Goal: Task Accomplishment & Management: Use online tool/utility

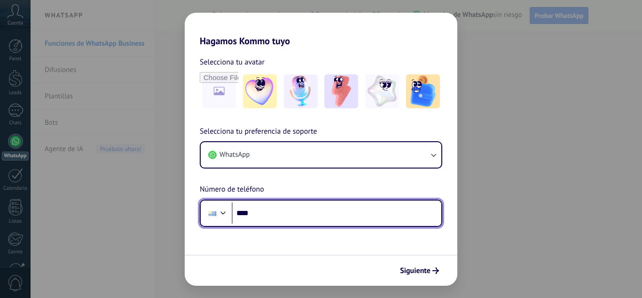
click at [362, 219] on input "****" at bounding box center [337, 213] width 210 height 22
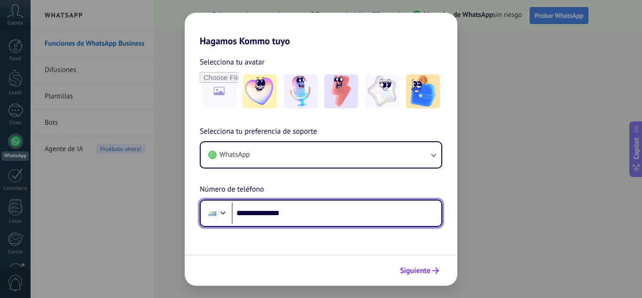
type input "**********"
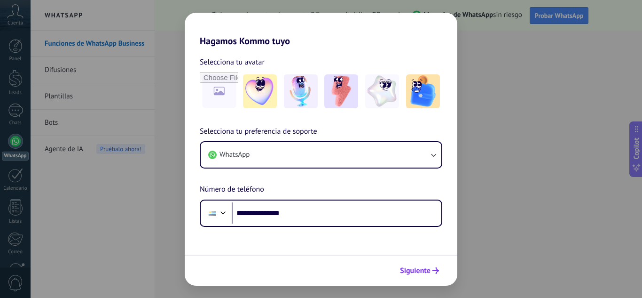
click at [409, 268] on span "Siguiente" at bounding box center [415, 270] width 31 height 7
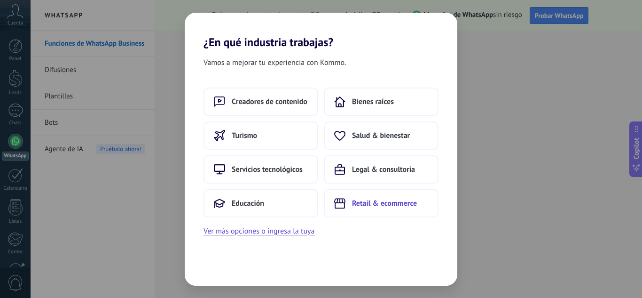
click at [364, 198] on button "Retail & ecommerce" at bounding box center [381, 203] width 115 height 28
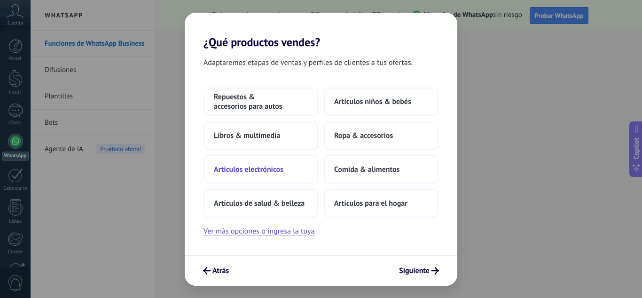
click at [266, 169] on span "Artículos electrónicos" at bounding box center [249, 169] width 70 height 9
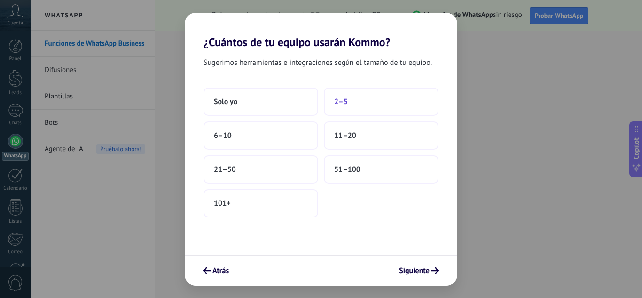
click at [354, 107] on button "2–5" at bounding box center [381, 101] width 115 height 28
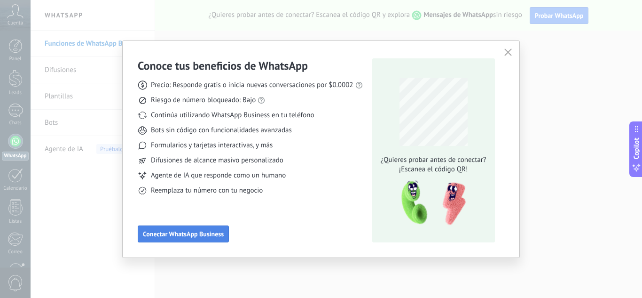
click at [180, 232] on span "Conectar WhatsApp Business" at bounding box center [183, 233] width 81 height 7
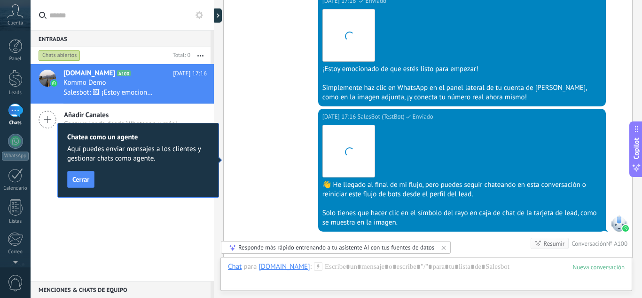
scroll to position [800, 0]
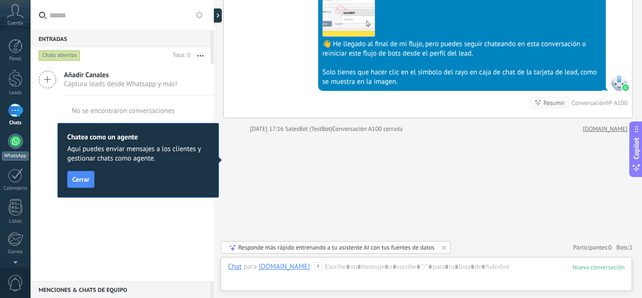
click at [6, 148] on link "WhatsApp" at bounding box center [15, 147] width 31 height 27
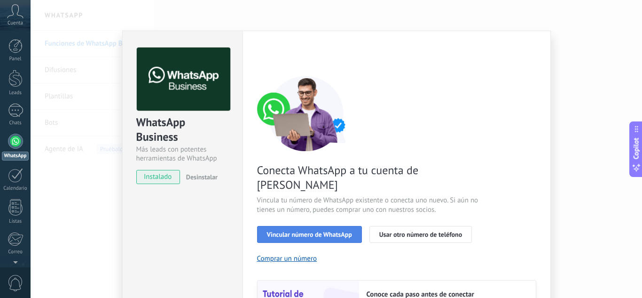
click at [292, 226] on button "Vincular número de WhatsApp" at bounding box center [309, 234] width 105 height 17
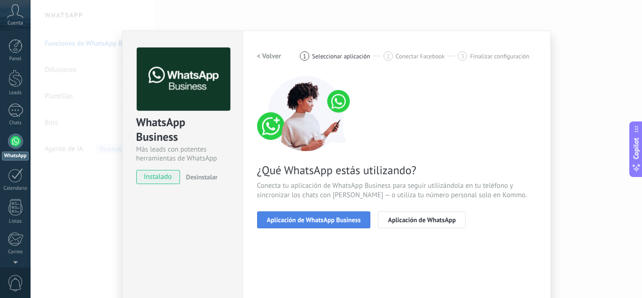
click at [303, 226] on button "Aplicación de WhatsApp Business" at bounding box center [314, 219] width 114 height 17
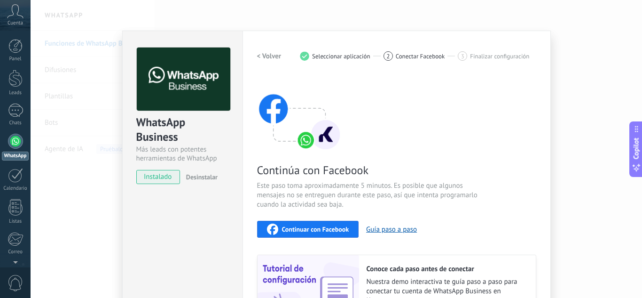
click at [306, 233] on div "Continuar con Facebook" at bounding box center [308, 228] width 82 height 11
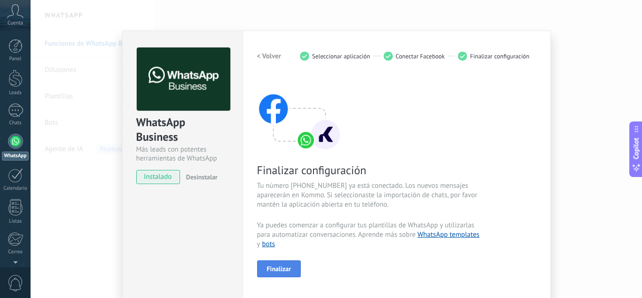
click at [294, 266] on button "Finalizar" at bounding box center [279, 268] width 44 height 17
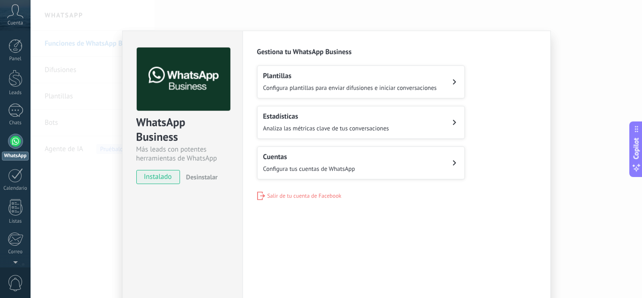
click at [354, 165] on button "Cuentas Configura tus cuentas de WhatsApp" at bounding box center [361, 162] width 208 height 33
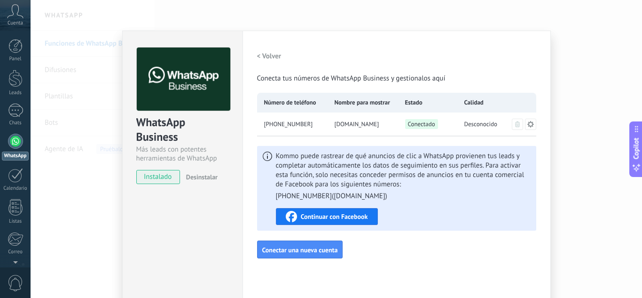
click at [266, 59] on h2 "< Volver" at bounding box center [269, 56] width 24 height 9
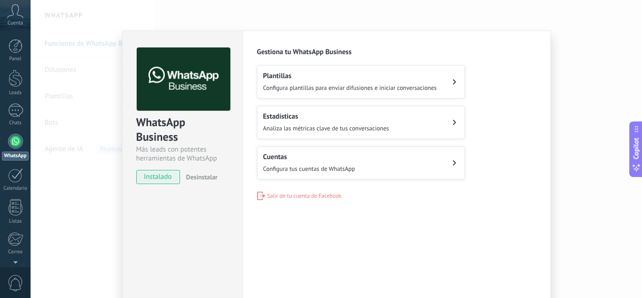
click at [277, 73] on h2 "Plantillas" at bounding box center [350, 75] width 174 height 9
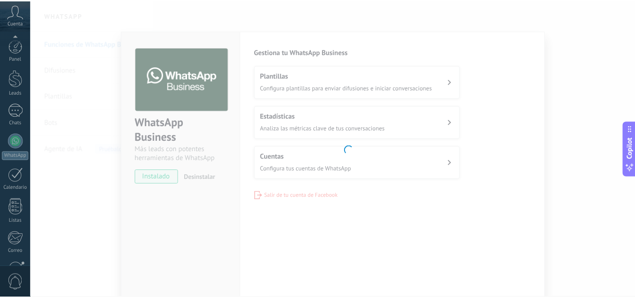
scroll to position [94, 0]
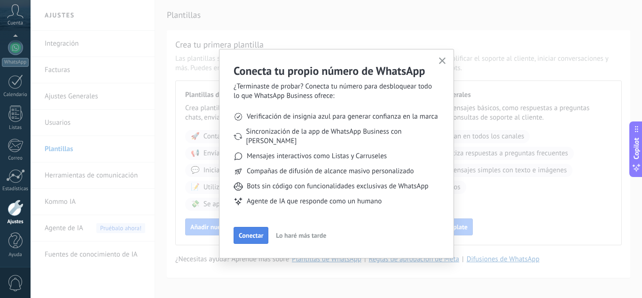
click at [254, 232] on span "Conectar" at bounding box center [251, 235] width 24 height 7
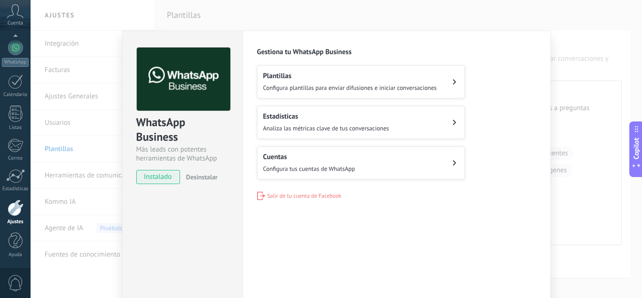
click at [375, 84] on span "Configura plantillas para enviar difusiones e iniciar conversaciones" at bounding box center [350, 88] width 174 height 8
click at [418, 74] on h2 "Plantillas" at bounding box center [350, 75] width 174 height 9
click at [407, 116] on button "Estadísticas Analiza las métricas clave de tus conversaciones" at bounding box center [361, 122] width 208 height 33
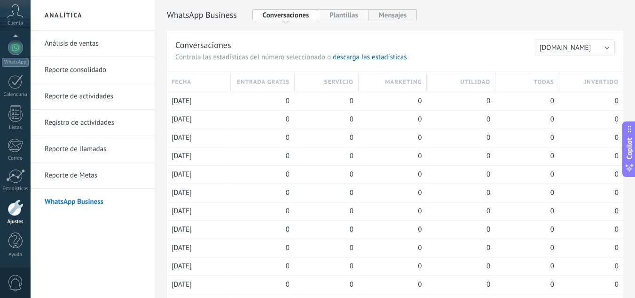
click at [355, 20] on button "Plantillas" at bounding box center [343, 15] width 49 height 12
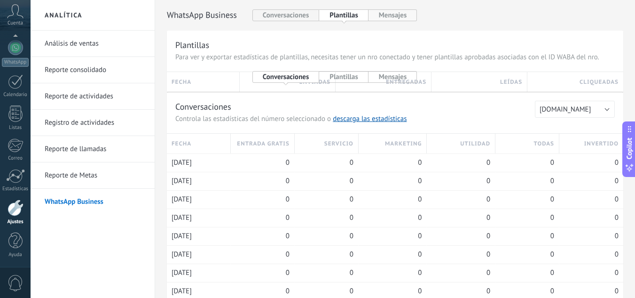
click at [380, 18] on button "Mensajes" at bounding box center [393, 15] width 49 height 12
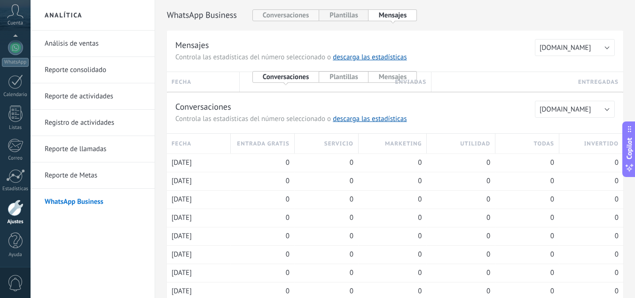
click at [271, 16] on button "Conversaciones" at bounding box center [286, 15] width 67 height 12
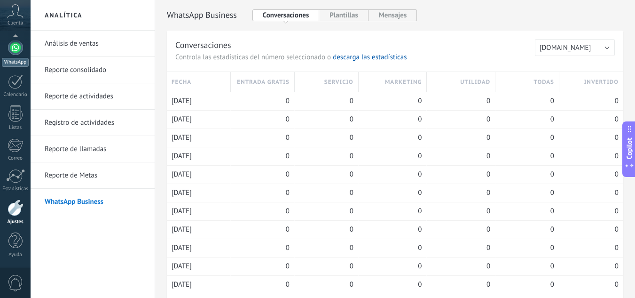
click at [6, 55] on link "WhatsApp" at bounding box center [15, 53] width 31 height 27
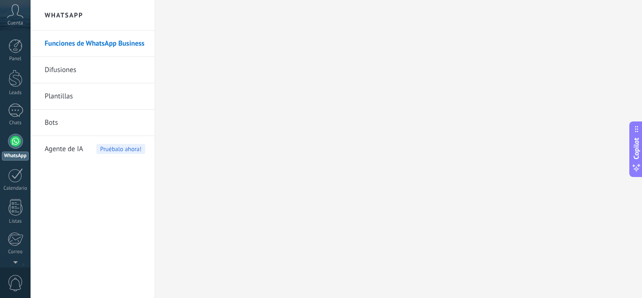
click at [13, 20] on span "Cuenta" at bounding box center [16, 23] width 16 height 6
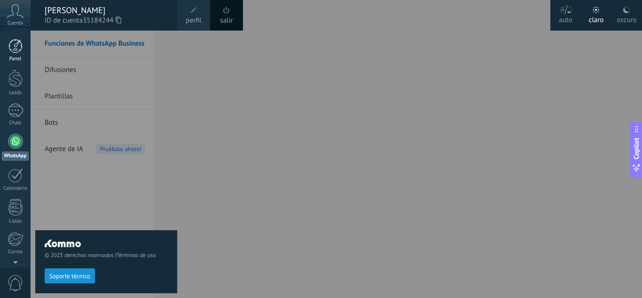
click at [13, 51] on div at bounding box center [15, 46] width 14 height 14
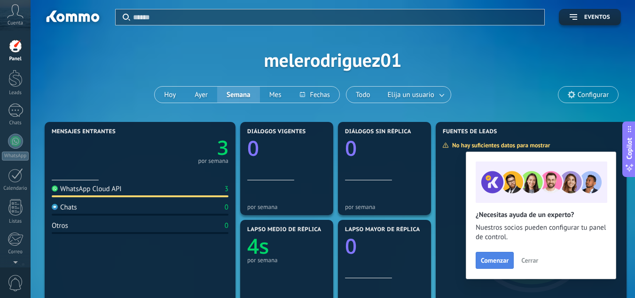
click at [496, 257] on span "Comenzar" at bounding box center [495, 260] width 28 height 7
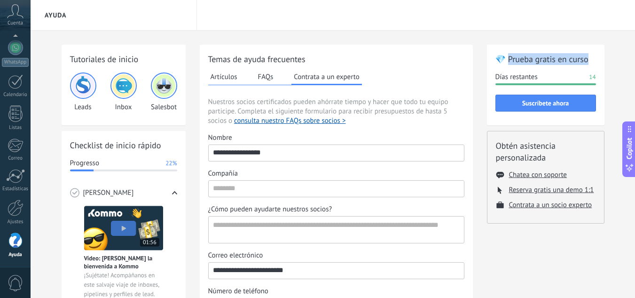
drag, startPoint x: 509, startPoint y: 62, endPoint x: 590, endPoint y: 62, distance: 80.9
click at [590, 62] on h2 "💎 Prueba gratis en curso" at bounding box center [546, 59] width 101 height 12
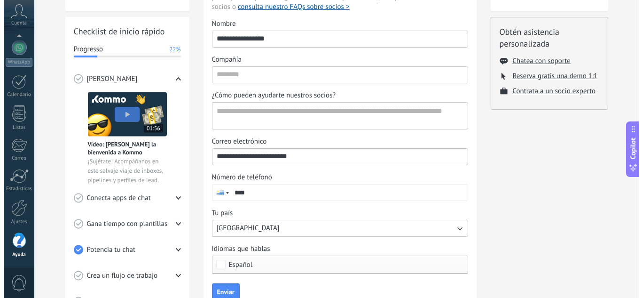
scroll to position [112, 0]
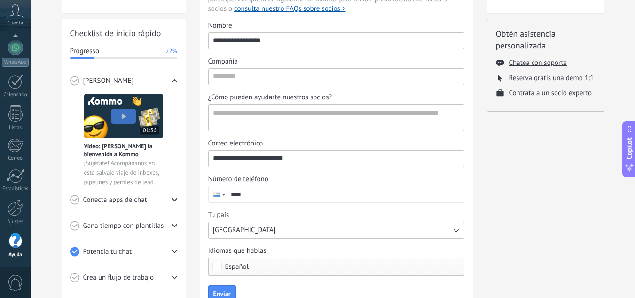
click at [134, 112] on img at bounding box center [123, 116] width 79 height 45
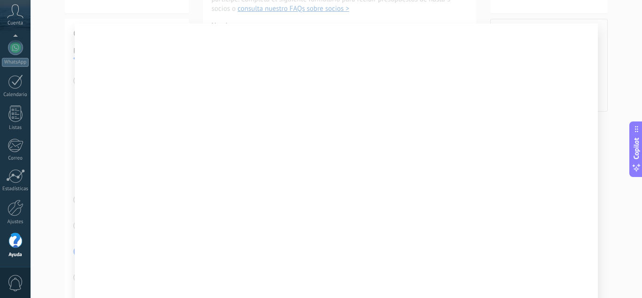
scroll to position [8, 0]
click at [52, 13] on div at bounding box center [337, 149] width 612 height 298
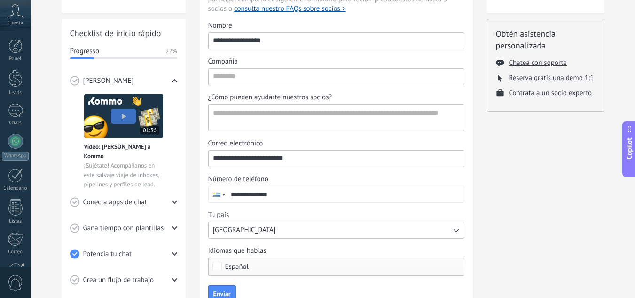
click at [127, 116] on img at bounding box center [123, 116] width 79 height 45
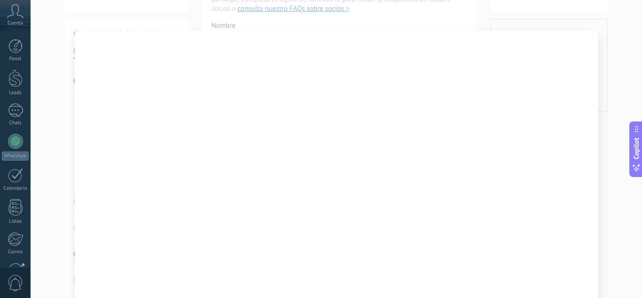
click at [392, 8] on div at bounding box center [337, 149] width 612 height 298
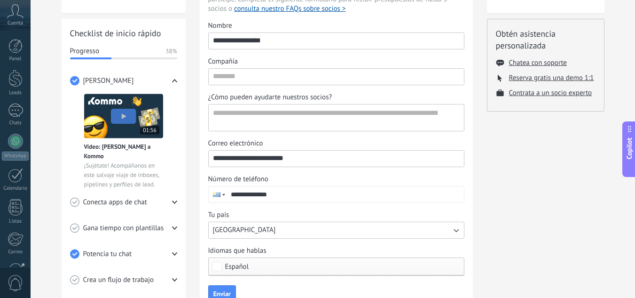
click at [105, 202] on span "Conecta apps de chat" at bounding box center [115, 202] width 64 height 9
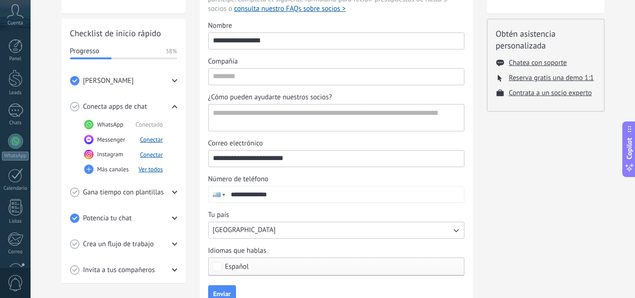
click at [175, 107] on icon at bounding box center [174, 106] width 5 height 5
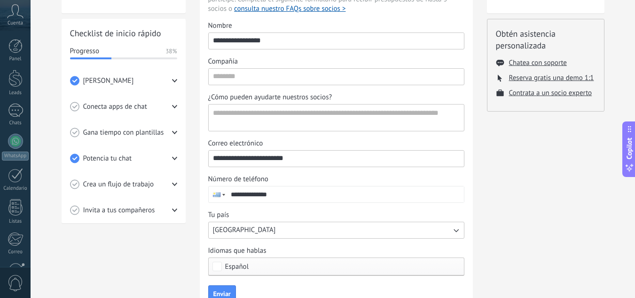
click at [172, 132] on icon at bounding box center [174, 132] width 5 height 5
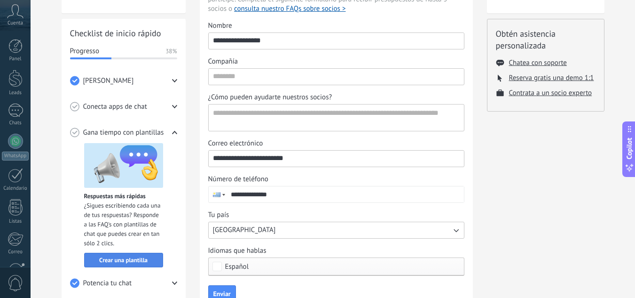
click at [129, 258] on span "Crear una plantilla" at bounding box center [123, 260] width 48 height 7
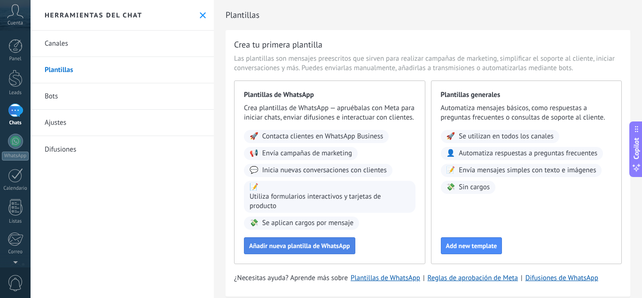
click at [342, 249] on span "Añadir nueva plantilla de WhatsApp" at bounding box center [299, 245] width 101 height 7
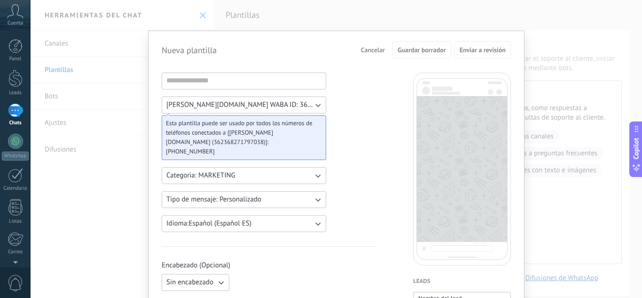
click at [308, 108] on button "Marro.BA WABA ID: 362368271797038" at bounding box center [244, 104] width 165 height 17
click at [291, 79] on input at bounding box center [244, 80] width 164 height 15
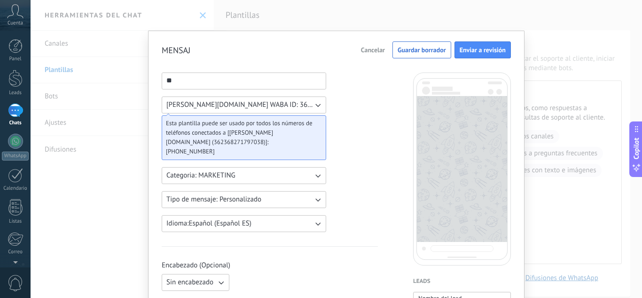
type input "*"
type input "**********"
click at [279, 167] on button "Categoria: MARKETING" at bounding box center [244, 175] width 165 height 17
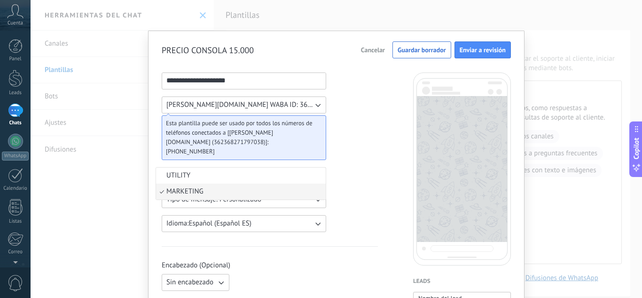
click at [308, 191] on button "Tipo de mensaje: Personalizado" at bounding box center [244, 199] width 165 height 17
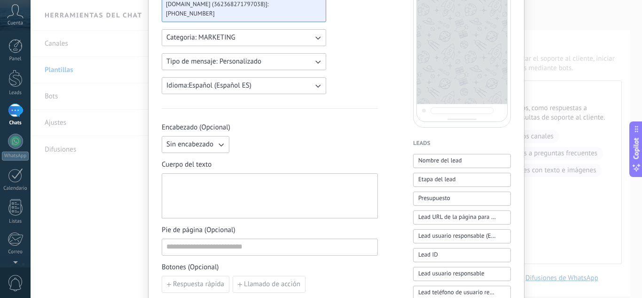
scroll to position [143, 0]
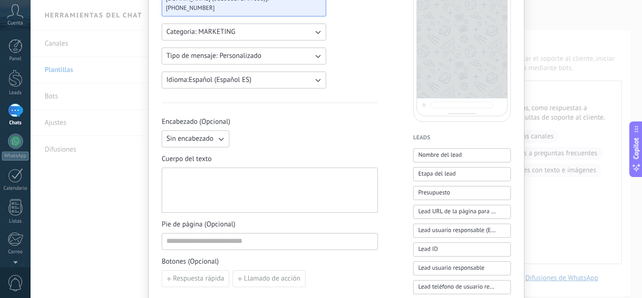
click at [204, 134] on span "Sin encabezado" at bounding box center [189, 138] width 47 height 9
click at [276, 130] on div "Sin encabezado Sin encabezado Texto Imagen o archivo" at bounding box center [270, 138] width 216 height 17
click at [245, 185] on div at bounding box center [269, 190] width 207 height 37
paste div
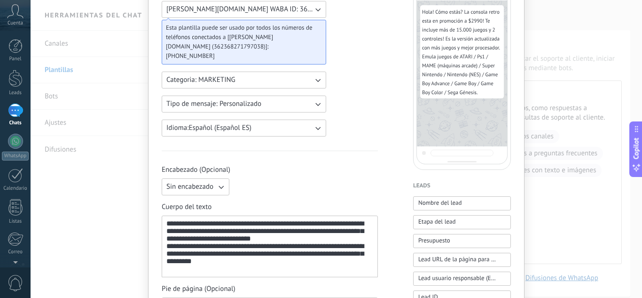
scroll to position [0, 0]
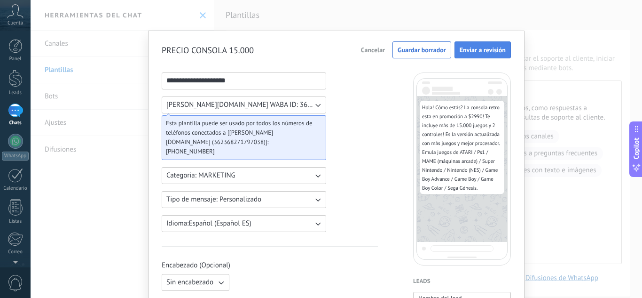
click at [492, 53] on span "Enviar a revisión" at bounding box center [483, 50] width 46 height 7
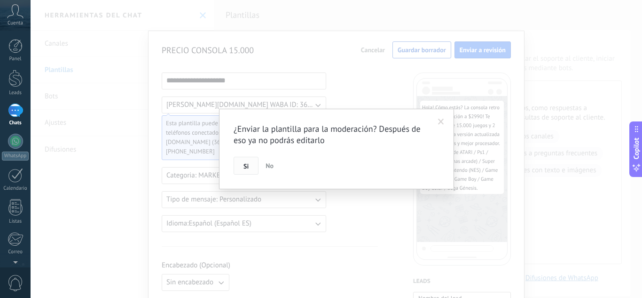
click at [246, 171] on button "Si" at bounding box center [246, 166] width 25 height 18
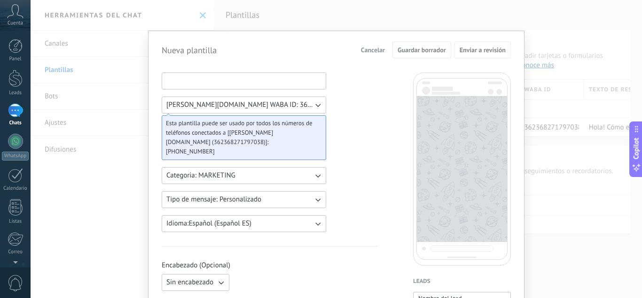
click at [210, 84] on input at bounding box center [244, 80] width 164 height 15
click at [465, 18] on div "Nueva plantilla Cancelar Guardar borrador Enviar a revisión Marro.BA WABA ID: 3…" at bounding box center [337, 149] width 612 height 298
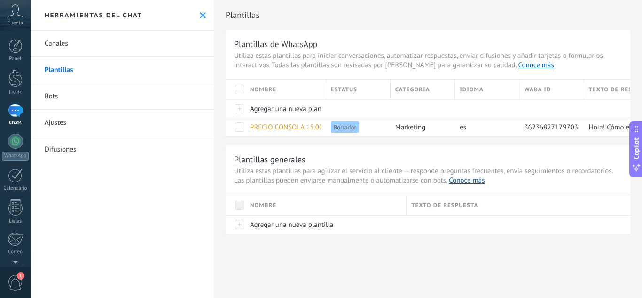
click at [193, 11] on div "Herramientas del chat" at bounding box center [122, 15] width 183 height 31
click at [200, 12] on use at bounding box center [203, 15] width 6 height 6
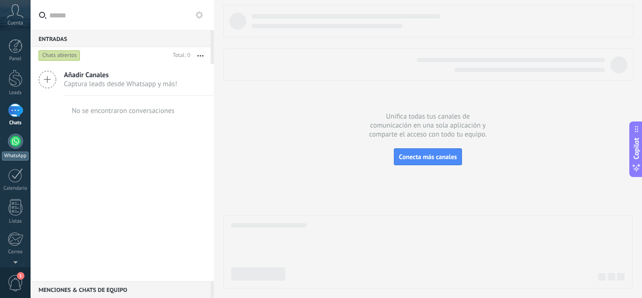
click at [9, 151] on link "WhatsApp" at bounding box center [15, 147] width 31 height 27
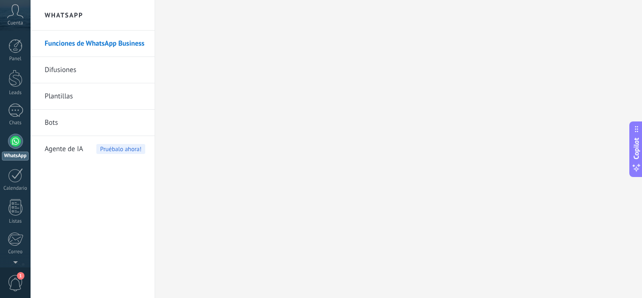
click at [83, 47] on link "Funciones de WhatsApp Business" at bounding box center [95, 44] width 101 height 26
click at [19, 15] on icon at bounding box center [15, 11] width 16 height 14
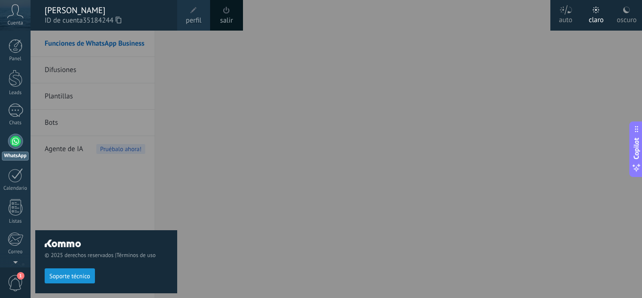
click at [71, 12] on div "[PERSON_NAME]" at bounding box center [106, 10] width 123 height 10
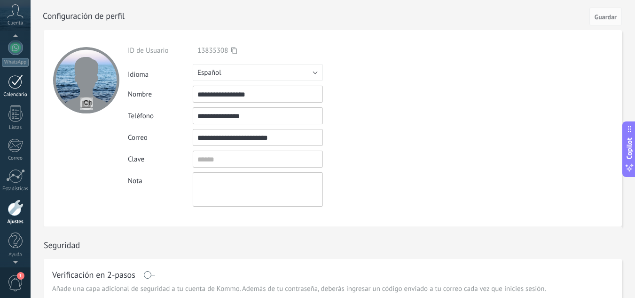
scroll to position [89, 0]
click at [9, 207] on div at bounding box center [16, 212] width 16 height 16
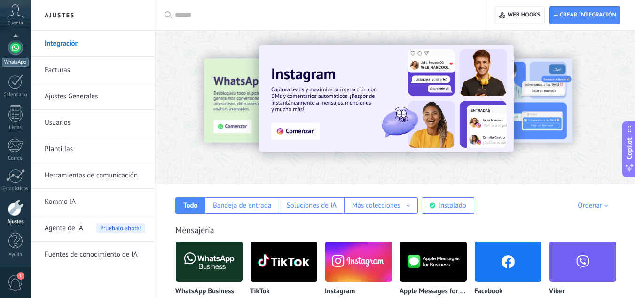
click at [25, 55] on link "WhatsApp" at bounding box center [15, 53] width 31 height 27
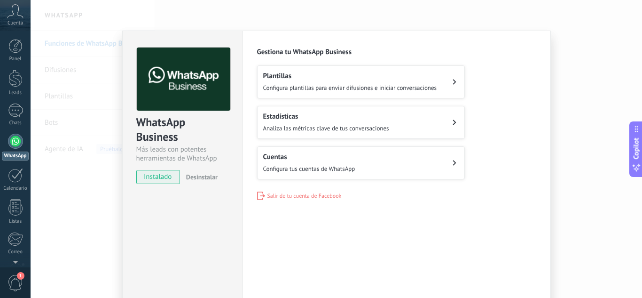
click at [453, 79] on icon at bounding box center [454, 81] width 3 height 5
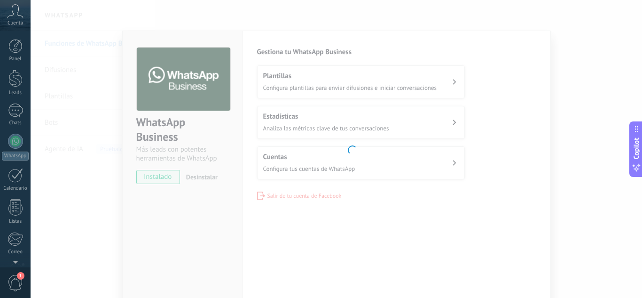
scroll to position [94, 0]
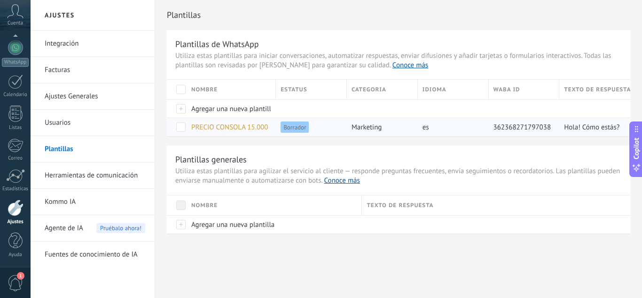
click at [309, 131] on span "Borrador" at bounding box center [295, 126] width 28 height 11
click at [184, 127] on span at bounding box center [180, 126] width 9 height 9
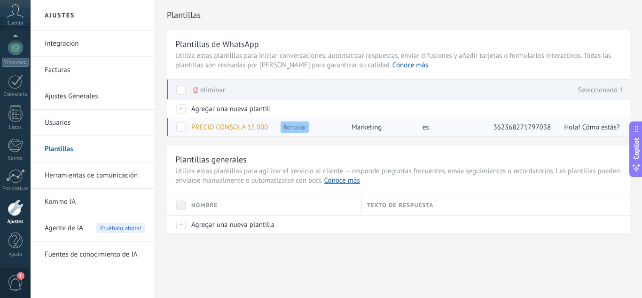
click at [184, 127] on span at bounding box center [180, 126] width 9 height 9
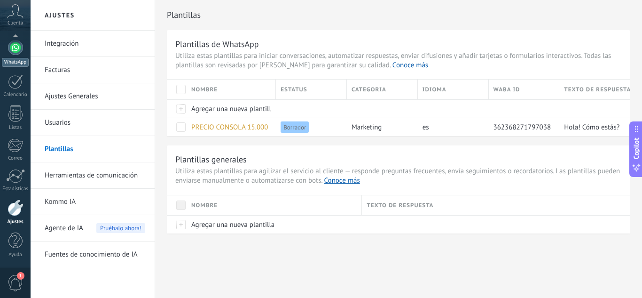
scroll to position [92, 0]
click at [14, 55] on div at bounding box center [15, 48] width 15 height 15
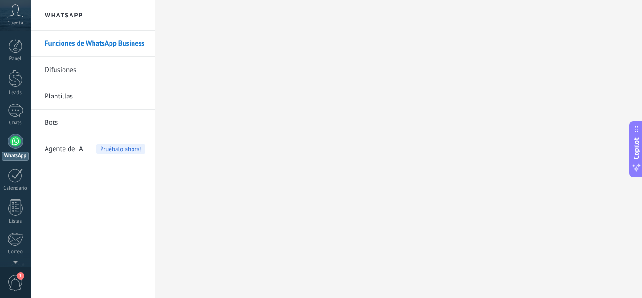
click at [54, 64] on link "Difusiones" at bounding box center [95, 70] width 101 height 26
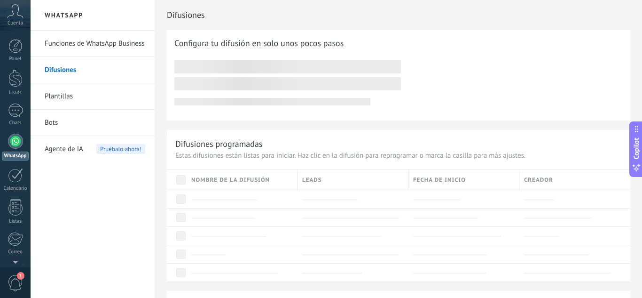
click at [61, 86] on link "Plantillas" at bounding box center [95, 96] width 101 height 26
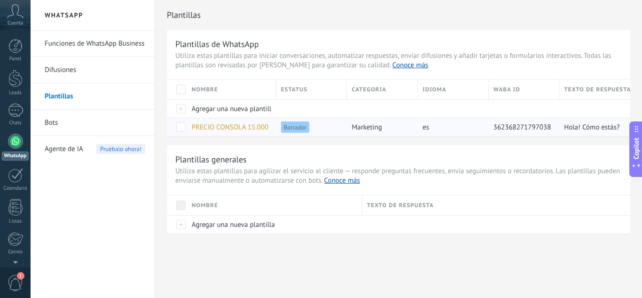
click at [420, 119] on div "Nombre Estatus Categoria Idioma WABA ID Texto de respuesta Agregar una nueva pl…" at bounding box center [399, 107] width 464 height 56
click at [420, 119] on div "es" at bounding box center [451, 127] width 66 height 18
click at [374, 125] on span "marketing" at bounding box center [367, 127] width 30 height 9
click at [226, 127] on span "PRECIO CONSOLA 15.000" at bounding box center [230, 127] width 77 height 9
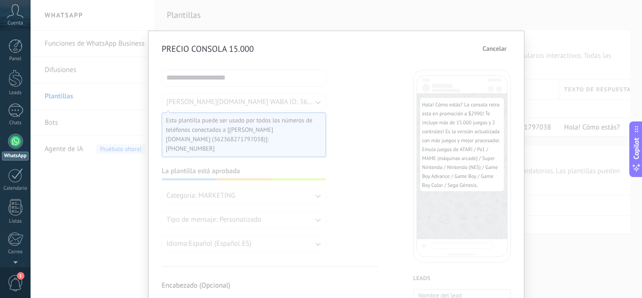
click at [489, 47] on span "Cancelar" at bounding box center [495, 48] width 24 height 7
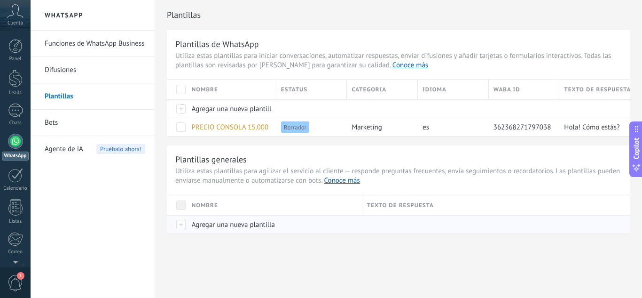
click at [261, 231] on div "Agregar una nueva plantilla" at bounding box center [272, 224] width 171 height 18
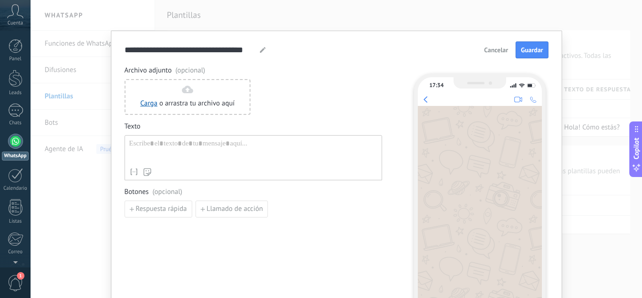
click at [242, 171] on div "Nombre del contacto Nombre Apellido Contacto ID Contacto usuario responsable Co…" at bounding box center [253, 171] width 248 height 9
click at [236, 150] on div at bounding box center [253, 151] width 248 height 24
click at [485, 53] on span "Cancelar" at bounding box center [496, 50] width 24 height 7
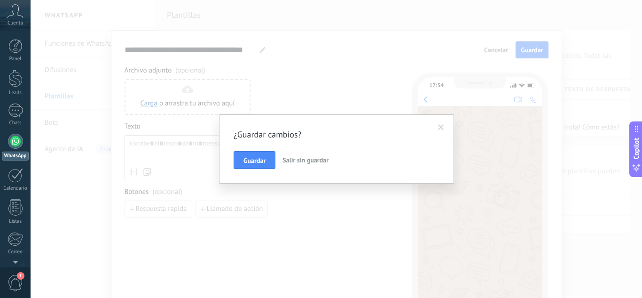
click at [310, 166] on button "Salir sin guardar" at bounding box center [306, 160] width 54 height 18
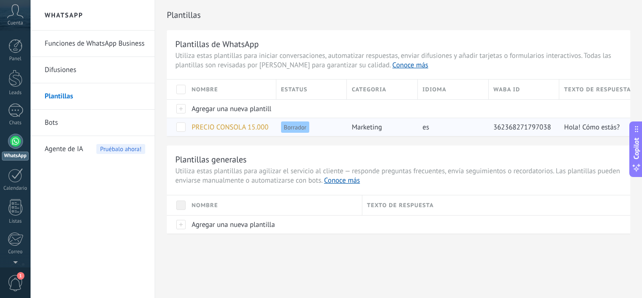
click at [295, 129] on span "Borrador" at bounding box center [295, 126] width 28 height 11
click at [336, 130] on div "Borrador" at bounding box center [310, 127] width 66 height 18
click at [488, 133] on div "es" at bounding box center [453, 127] width 71 height 18
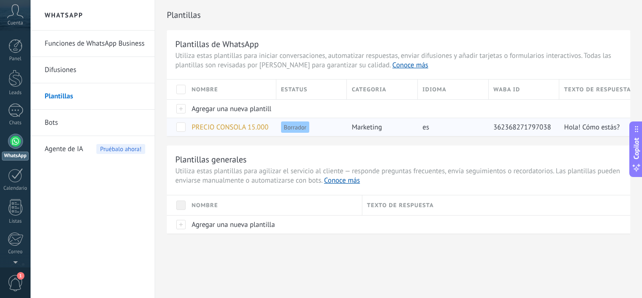
click at [488, 133] on div "es" at bounding box center [453, 127] width 71 height 18
click at [20, 107] on div at bounding box center [15, 110] width 15 height 14
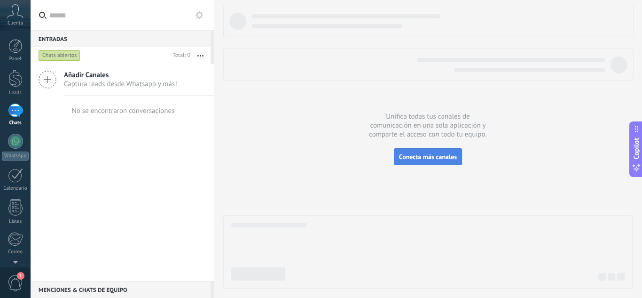
click at [406, 154] on span "Conecta más canales" at bounding box center [428, 156] width 58 height 8
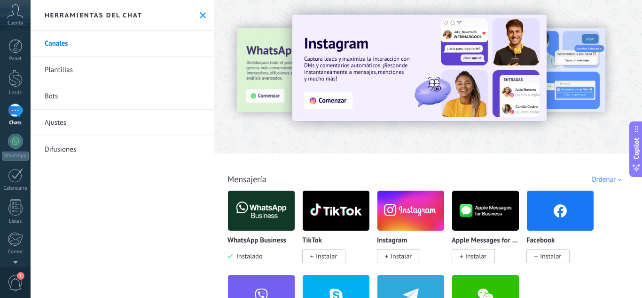
click at [128, 39] on link "Canales" at bounding box center [122, 44] width 183 height 26
click at [194, 16] on div "Herramientas del chat" at bounding box center [122, 15] width 183 height 31
click at [200, 16] on icon at bounding box center [203, 15] width 6 height 6
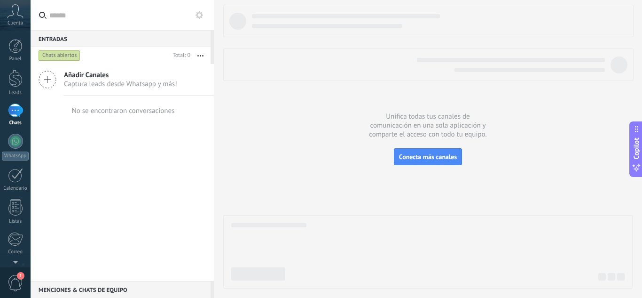
click at [67, 58] on div "Chats abiertos" at bounding box center [60, 55] width 42 height 11
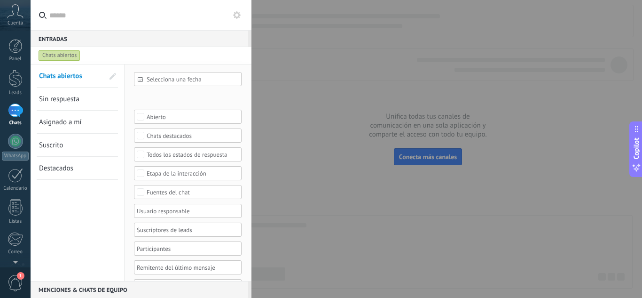
click at [175, 83] on div "Selecciona una fecha" at bounding box center [188, 79] width 108 height 14
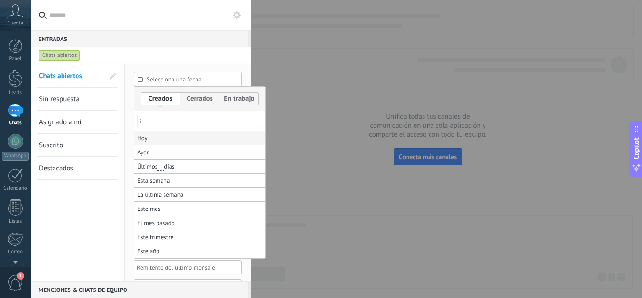
click at [162, 139] on li "Hoy" at bounding box center [200, 138] width 131 height 14
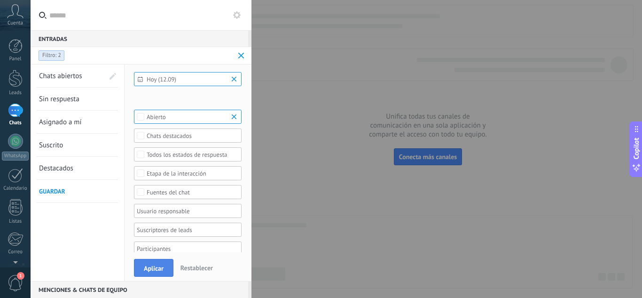
click at [156, 263] on button "Aplicar" at bounding box center [154, 268] width 40 height 18
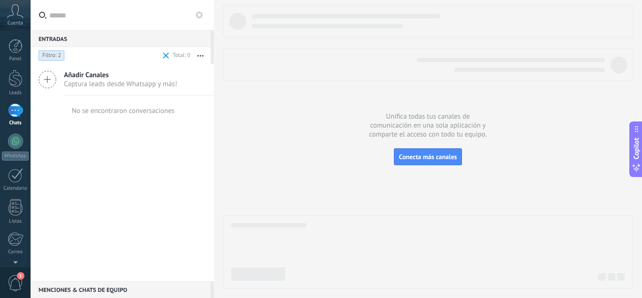
click at [53, 86] on use at bounding box center [47, 79] width 17 height 17
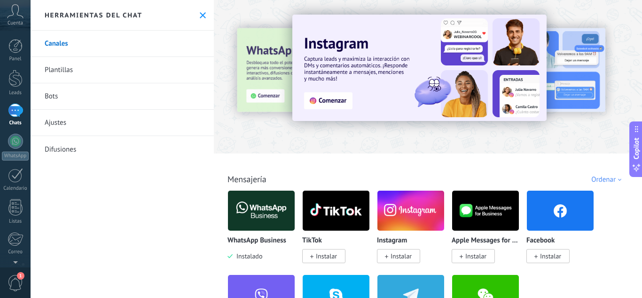
click at [255, 208] on img at bounding box center [261, 211] width 67 height 46
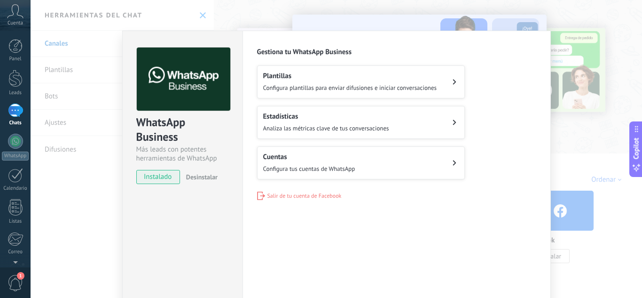
click at [273, 77] on h2 "Plantillas" at bounding box center [350, 75] width 174 height 9
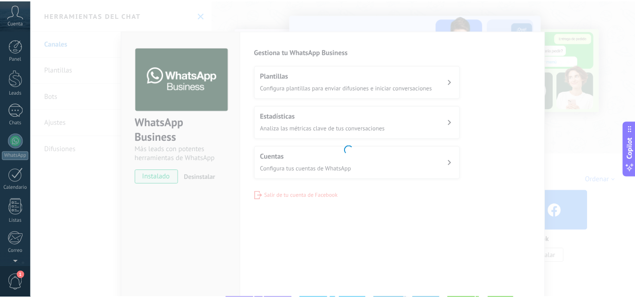
scroll to position [94, 0]
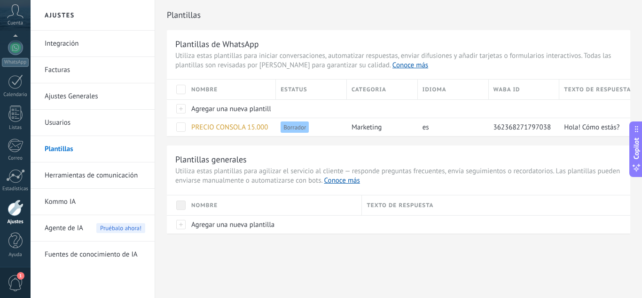
click at [124, 92] on link "Ajustes Generales" at bounding box center [95, 96] width 101 height 26
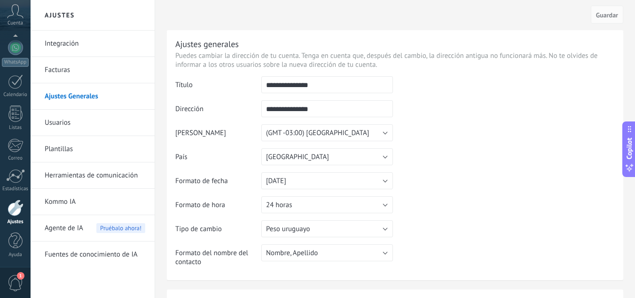
click at [116, 129] on link "Usuarios" at bounding box center [95, 123] width 101 height 26
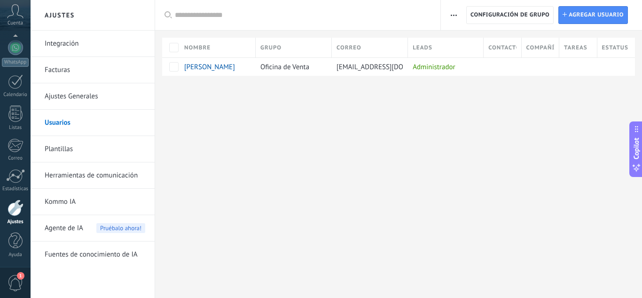
click at [135, 33] on link "Integración" at bounding box center [95, 44] width 101 height 26
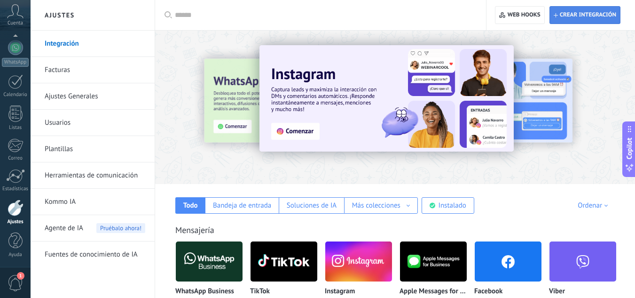
click at [594, 10] on span "Crear integración" at bounding box center [585, 15] width 63 height 17
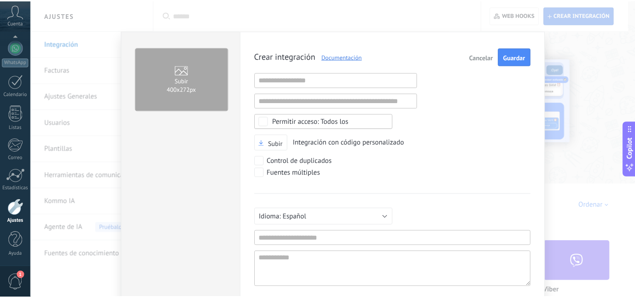
scroll to position [9, 0]
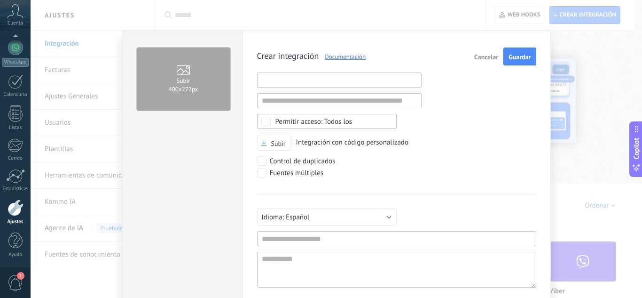
click at [403, 73] on input "text" at bounding box center [339, 79] width 165 height 15
click at [365, 123] on span "Todos los" at bounding box center [330, 121] width 109 height 7
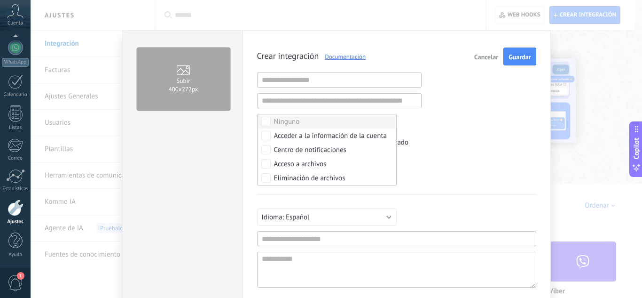
click at [457, 117] on div "Crear integración Documentación Cancelar Guardar URL inválida URL inválida Ning…" at bounding box center [396, 182] width 279 height 268
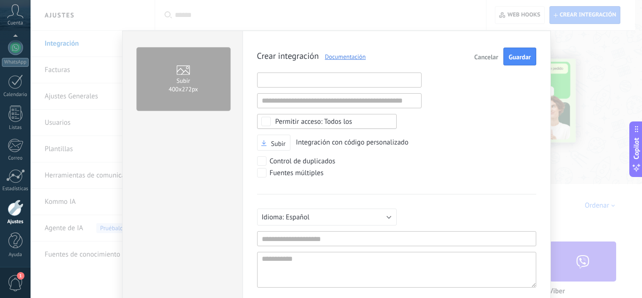
click at [319, 84] on input "text" at bounding box center [339, 79] width 165 height 15
click at [587, 105] on div "Subir 400х272px Crear integración Documentación Cancelar Guardar URL inválida U…" at bounding box center [337, 149] width 612 height 298
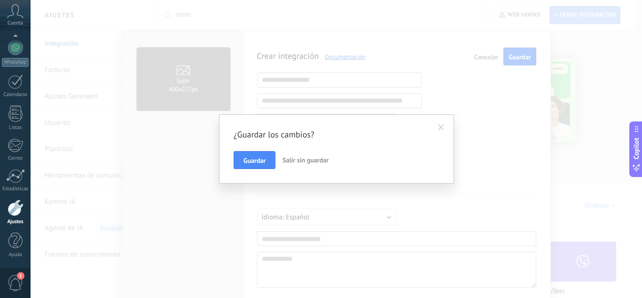
click at [459, 128] on div "¿Guardar los cambios? Guardar Salir sin guardar" at bounding box center [337, 149] width 612 height 298
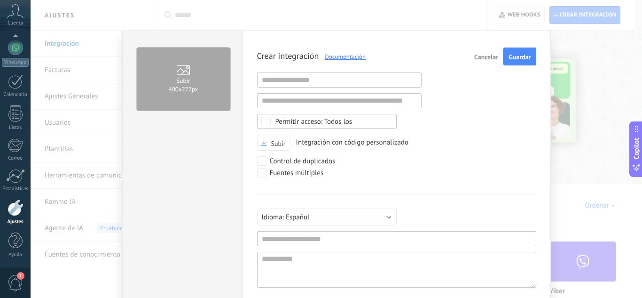
click at [71, 108] on div "Subir 400х272px Crear integración Documentación Cancelar Guardar URL inválida U…" at bounding box center [337, 149] width 612 height 298
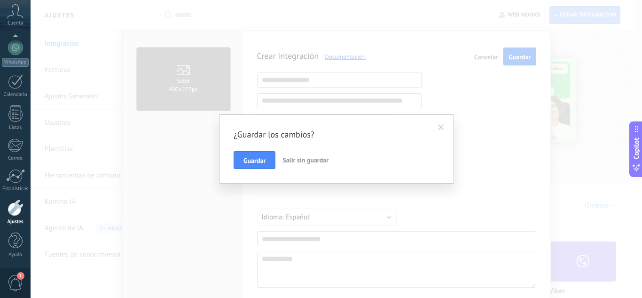
click at [319, 161] on span "Salir sin guardar" at bounding box center [306, 160] width 46 height 8
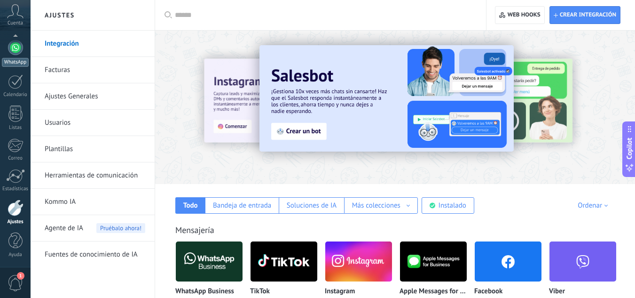
click at [19, 49] on div at bounding box center [15, 47] width 15 height 15
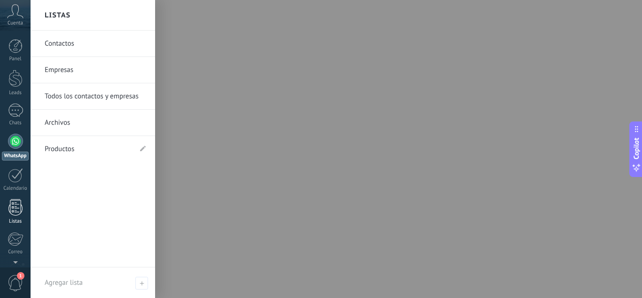
click at [11, 217] on link "Listas" at bounding box center [15, 211] width 31 height 25
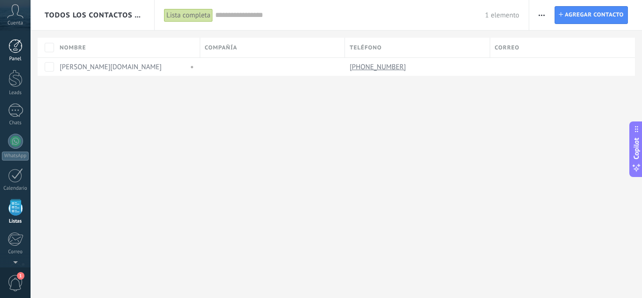
click at [12, 49] on div at bounding box center [15, 46] width 14 height 14
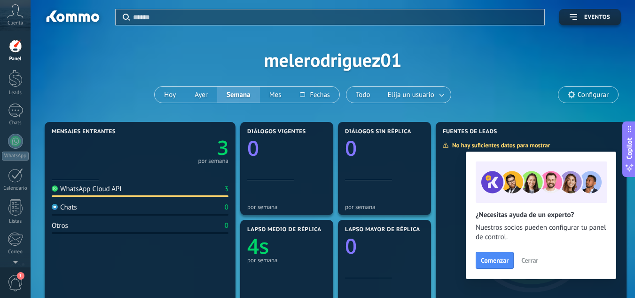
click at [17, 98] on div "Panel Leads Chats WhatsApp Clientes" at bounding box center [15, 200] width 31 height 322
click at [17, 106] on div at bounding box center [15, 110] width 15 height 14
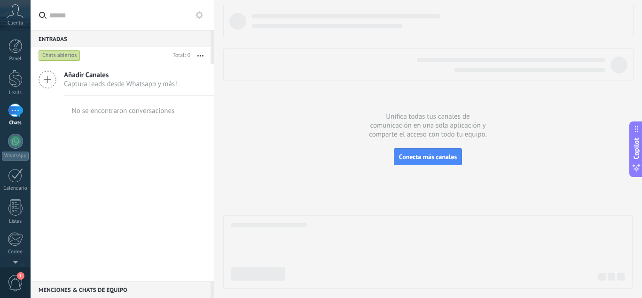
click at [77, 57] on div "Chats abiertos" at bounding box center [60, 55] width 42 height 11
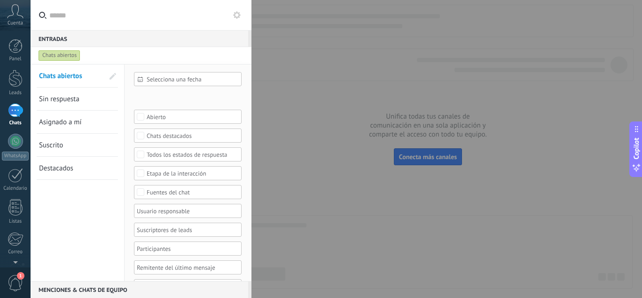
click at [185, 72] on div "Selecciona una fecha" at bounding box center [188, 79] width 108 height 14
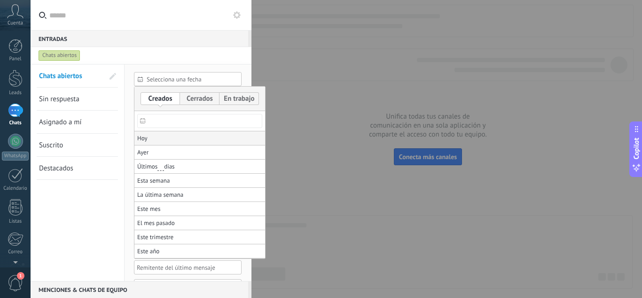
click at [177, 139] on li "Hoy" at bounding box center [200, 138] width 131 height 14
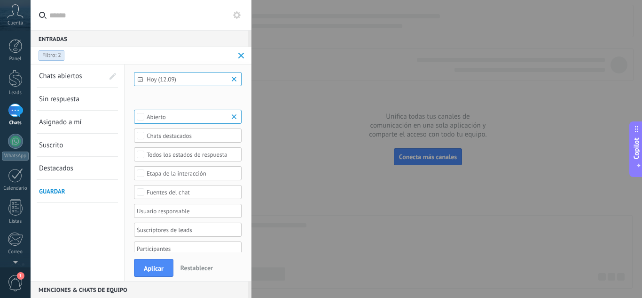
click at [151, 279] on div "Aplicar Restablecer" at bounding box center [187, 267] width 124 height 31
click at [154, 268] on span "Aplicar" at bounding box center [154, 268] width 20 height 7
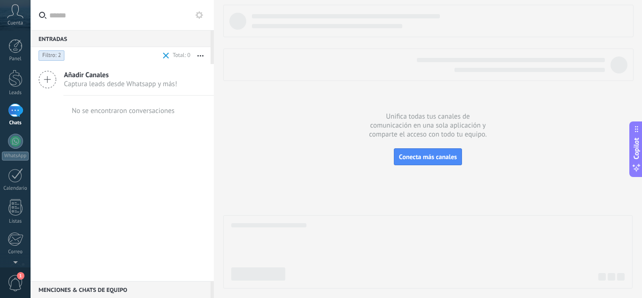
click at [165, 59] on span at bounding box center [166, 55] width 11 height 19
click at [92, 33] on div "Entradas 0" at bounding box center [121, 38] width 180 height 17
click at [92, 12] on input "text" at bounding box center [127, 15] width 157 height 30
click at [204, 13] on button at bounding box center [199, 14] width 11 height 11
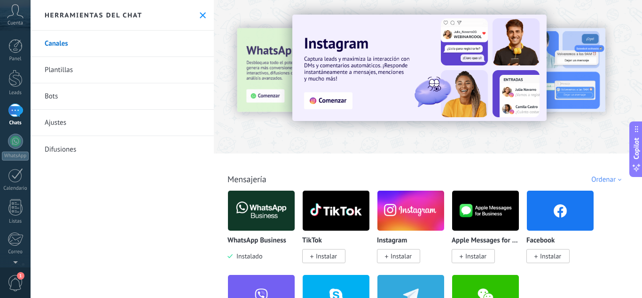
click at [250, 222] on img at bounding box center [261, 211] width 67 height 46
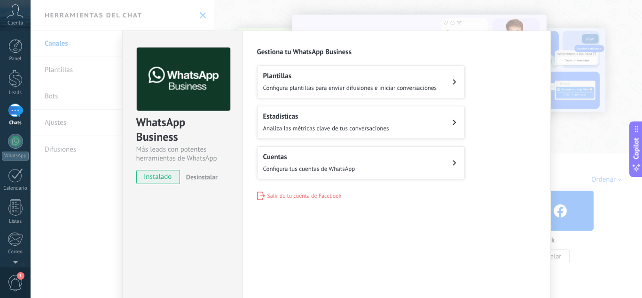
click at [185, 62] on img at bounding box center [184, 79] width 94 height 63
click at [300, 60] on div "Gestiona tu WhatsApp Business Plantillas Configura plantillas para enviar difus…" at bounding box center [396, 124] width 279 height 152
click at [298, 79] on h2 "Plantillas" at bounding box center [350, 75] width 174 height 9
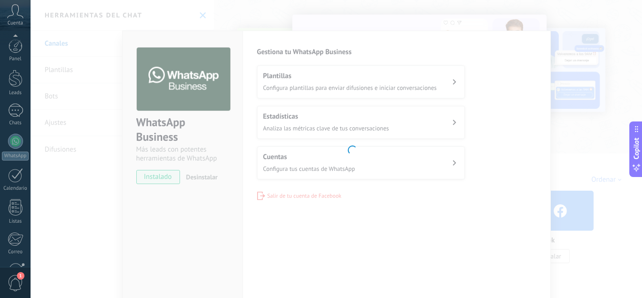
scroll to position [94, 0]
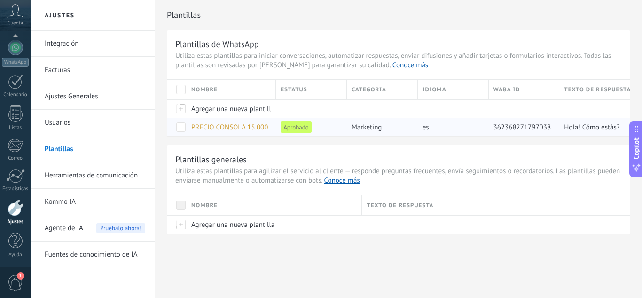
click at [309, 131] on span "Aprobado" at bounding box center [296, 126] width 31 height 11
click at [8, 98] on div "Panel Leads Chats WhatsApp Clientes" at bounding box center [15, 106] width 31 height 322
click at [20, 143] on div at bounding box center [16, 145] width 16 height 14
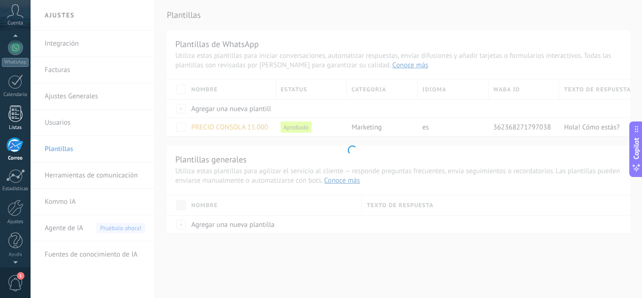
scroll to position [91, 0]
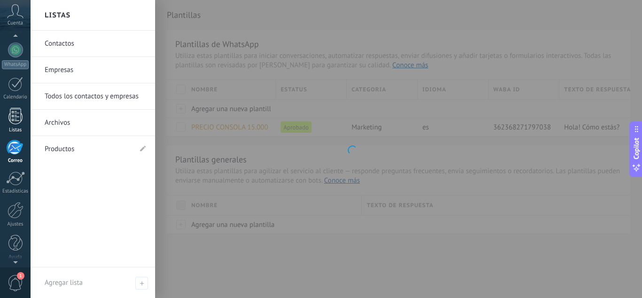
click at [15, 121] on div at bounding box center [15, 116] width 14 height 16
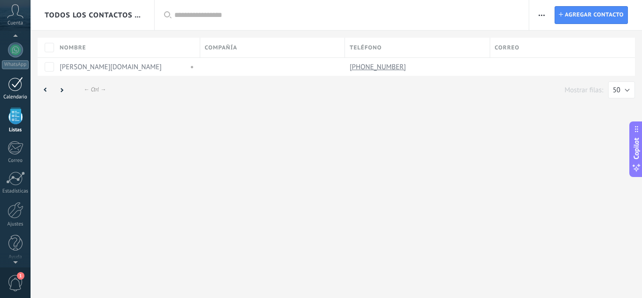
click at [12, 87] on div at bounding box center [15, 84] width 15 height 15
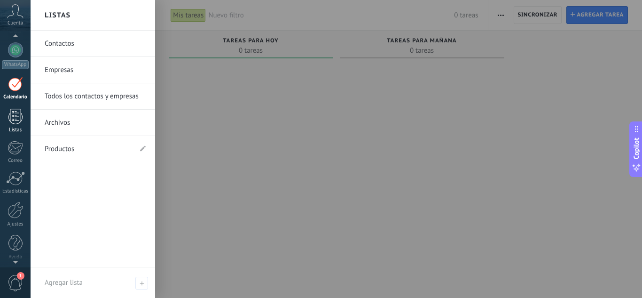
click at [12, 118] on div at bounding box center [15, 116] width 14 height 16
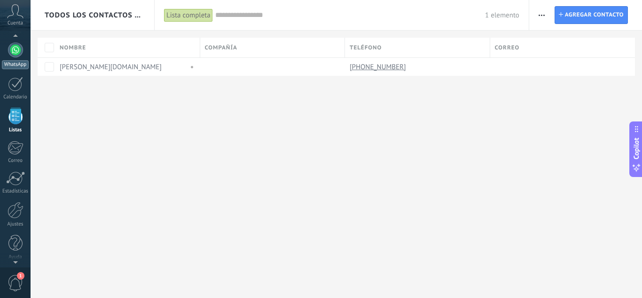
click at [24, 56] on link "WhatsApp" at bounding box center [15, 55] width 31 height 27
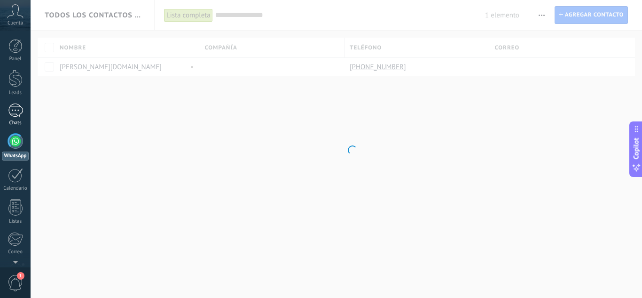
click at [13, 108] on div at bounding box center [15, 110] width 15 height 14
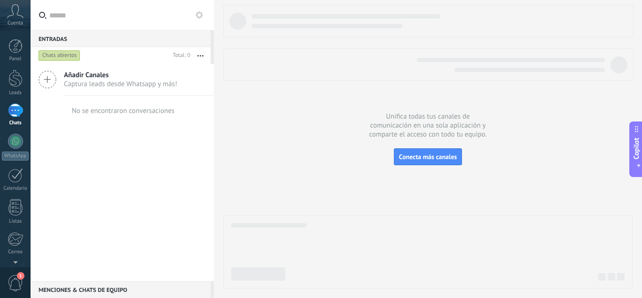
click at [43, 81] on icon at bounding box center [48, 80] width 18 height 18
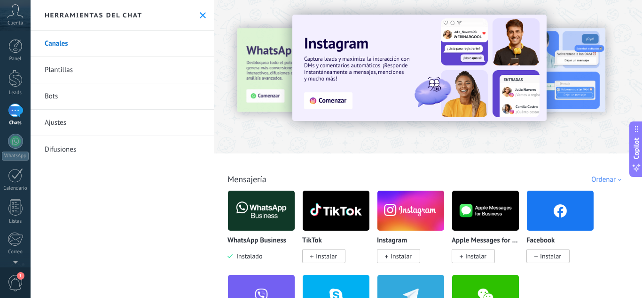
click at [49, 124] on link "Ajustes" at bounding box center [122, 123] width 183 height 26
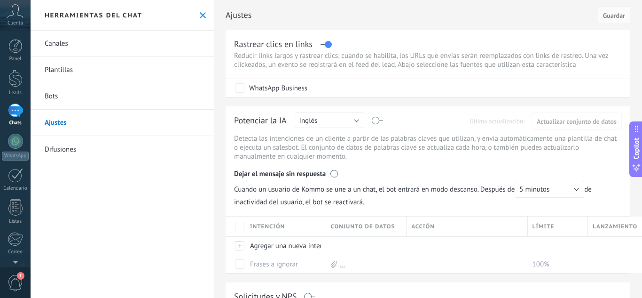
click at [128, 39] on link "Canales" at bounding box center [122, 44] width 183 height 26
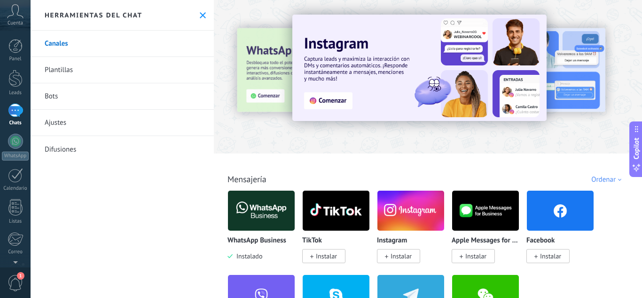
click at [252, 240] on p "WhatsApp Business" at bounding box center [257, 241] width 59 height 8
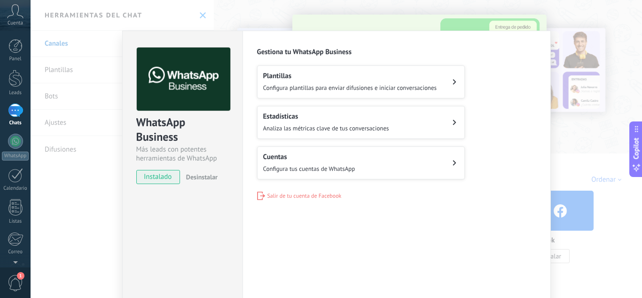
click at [84, 158] on div "WhatsApp Business Más leads con potentes herramientas de WhatsApp instalado Des…" at bounding box center [337, 149] width 612 height 298
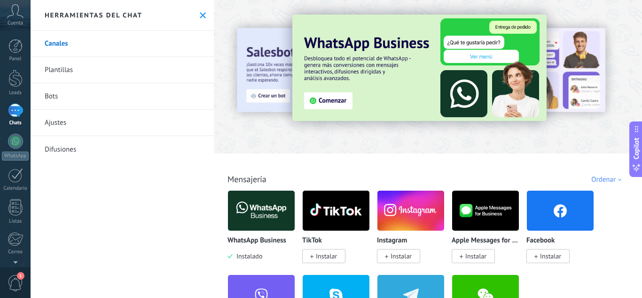
click at [280, 211] on img at bounding box center [261, 211] width 67 height 46
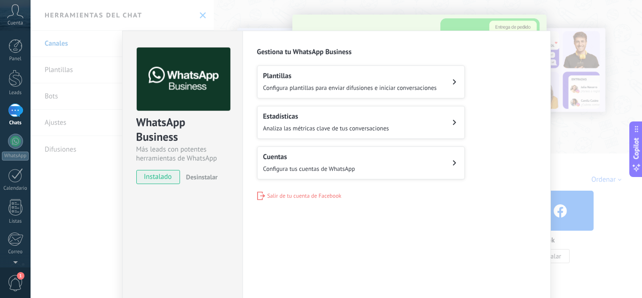
click at [186, 81] on img at bounding box center [184, 79] width 94 height 63
click at [169, 149] on div "Más leads con potentes herramientas de WhatsApp" at bounding box center [182, 154] width 93 height 18
click at [163, 178] on span "instalado" at bounding box center [158, 177] width 43 height 14
click at [87, 150] on div "WhatsApp Business Más leads con potentes herramientas de WhatsApp instalado Des…" at bounding box center [337, 149] width 612 height 298
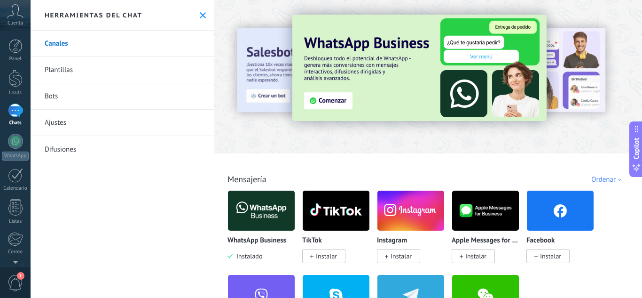
click at [16, 118] on link "Chats" at bounding box center [15, 114] width 31 height 23
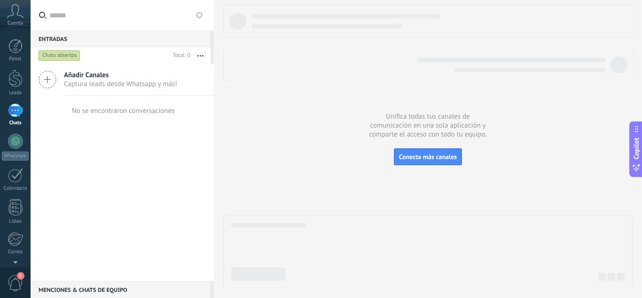
click at [71, 88] on div "Añadir Canales Captura leads desde Whatsapp y más!" at bounding box center [122, 80] width 183 height 32
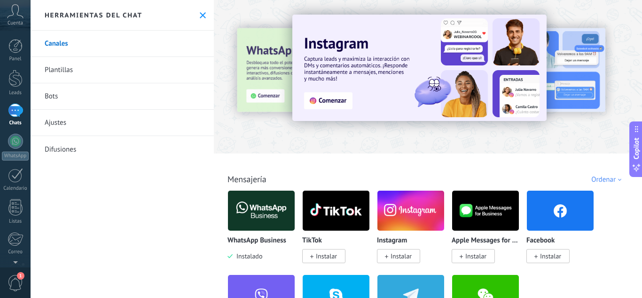
click at [53, 48] on link "Canales" at bounding box center [122, 44] width 183 height 26
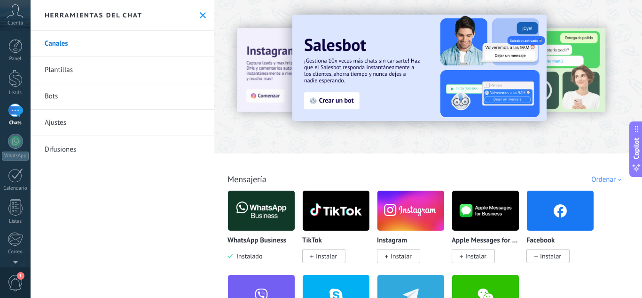
click at [346, 97] on img at bounding box center [420, 68] width 254 height 106
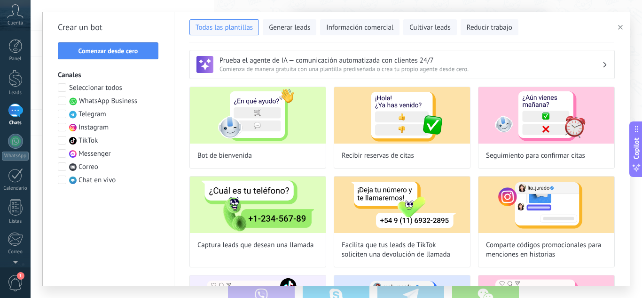
click at [625, 24] on button "button" at bounding box center [623, 27] width 16 height 11
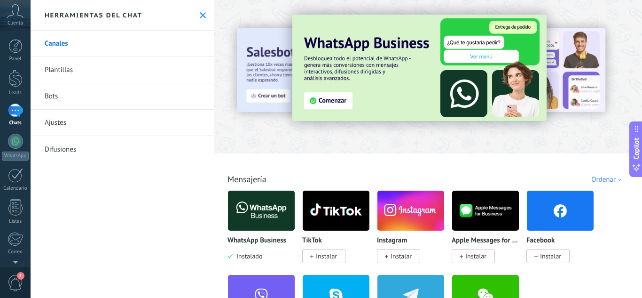
click at [317, 103] on img at bounding box center [420, 68] width 254 height 106
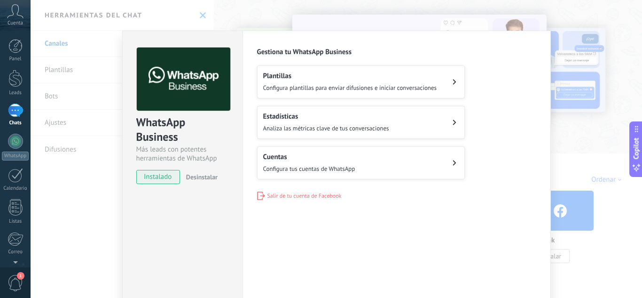
click at [315, 146] on button "Cuentas Configura tus cuentas de WhatsApp" at bounding box center [361, 162] width 208 height 33
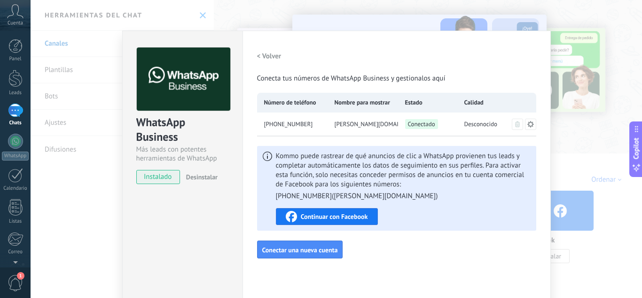
click at [531, 127] on icon at bounding box center [531, 124] width 8 height 8
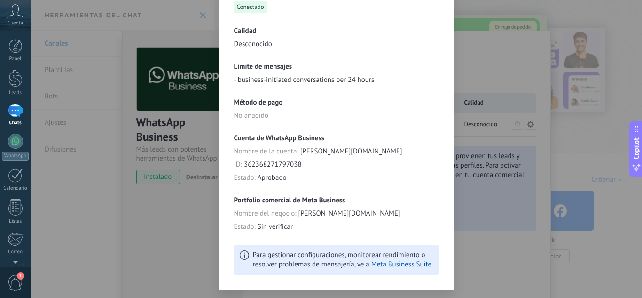
scroll to position [232, 0]
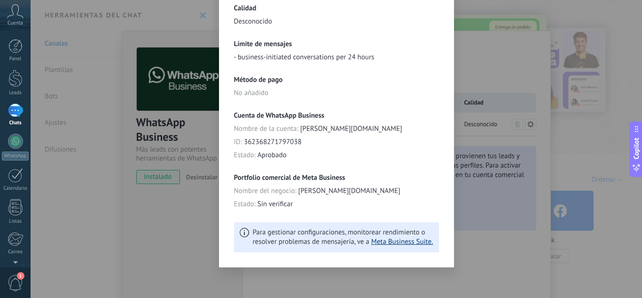
click at [406, 244] on link "Meta Business Suite." at bounding box center [403, 241] width 62 height 9
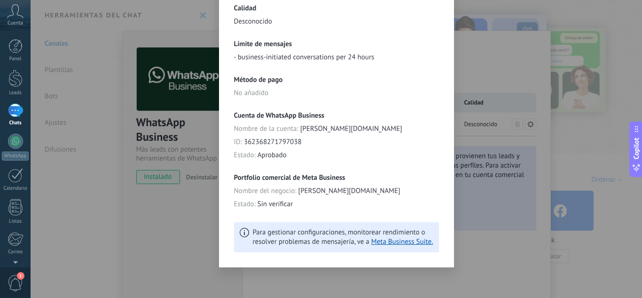
click at [138, 97] on div "**********" at bounding box center [337, 149] width 612 height 298
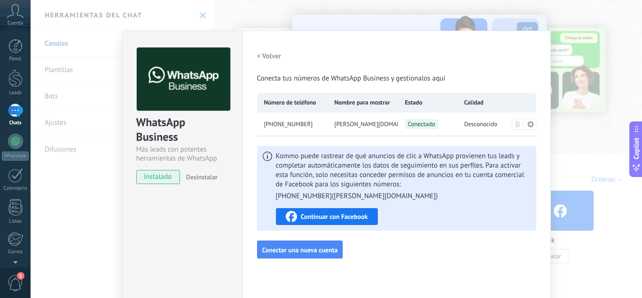
scroll to position [0, 0]
click at [178, 178] on div "instalado" at bounding box center [158, 177] width 44 height 14
click at [182, 178] on button "Desinstalar" at bounding box center [199, 177] width 35 height 14
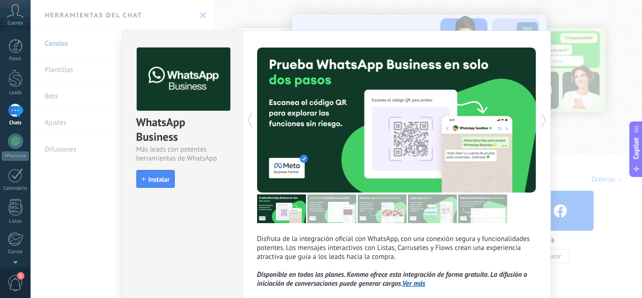
click at [572, 158] on div "WhatsApp Business Más leads con potentes herramientas de WhatsApp install Insta…" at bounding box center [337, 149] width 612 height 298
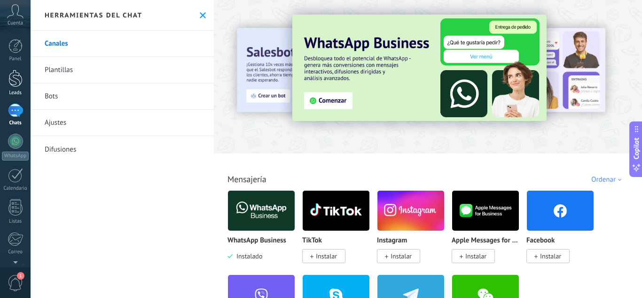
click at [13, 70] on div at bounding box center [15, 78] width 14 height 17
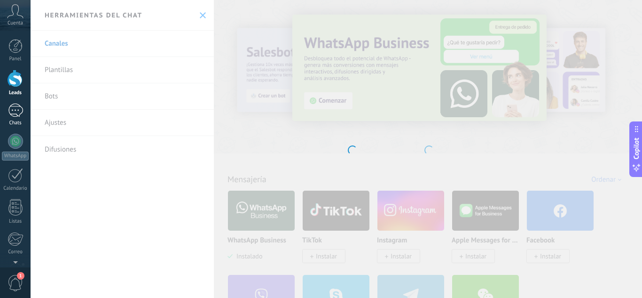
click at [6, 125] on div "Chats" at bounding box center [15, 123] width 27 height 6
